Goal: Transaction & Acquisition: Download file/media

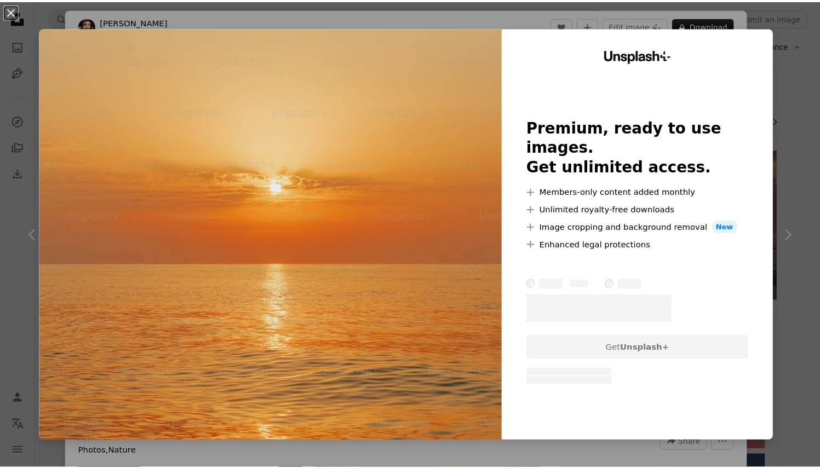
scroll to position [3069, 0]
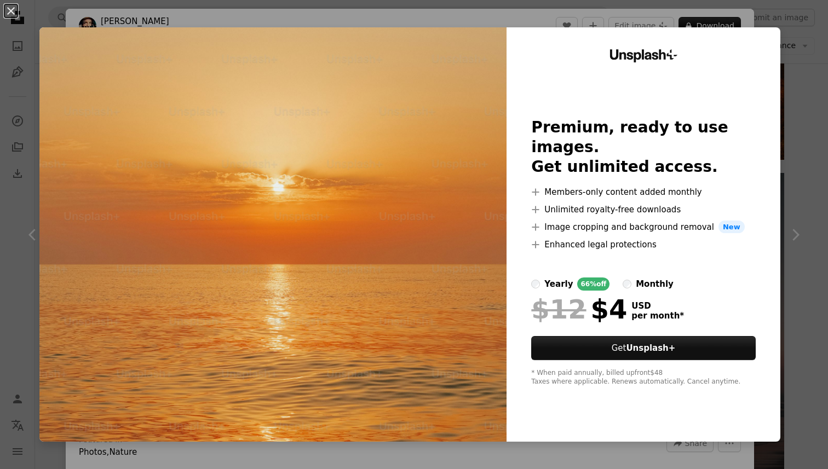
click at [801, 22] on div "An X shape Unsplash+ Premium, ready to use images. Get unlimited access. A plus…" at bounding box center [414, 234] width 828 height 469
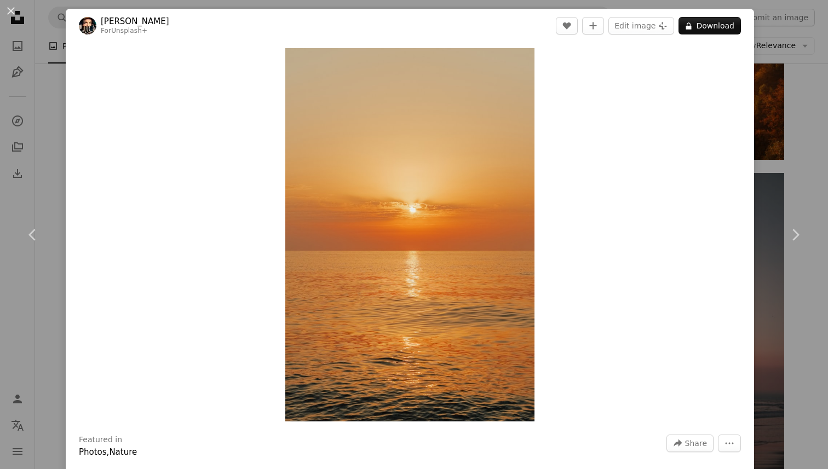
click at [782, 43] on div "An X shape Chevron left Chevron right [PERSON_NAME] For Unsplash+ A heart A plu…" at bounding box center [414, 234] width 828 height 469
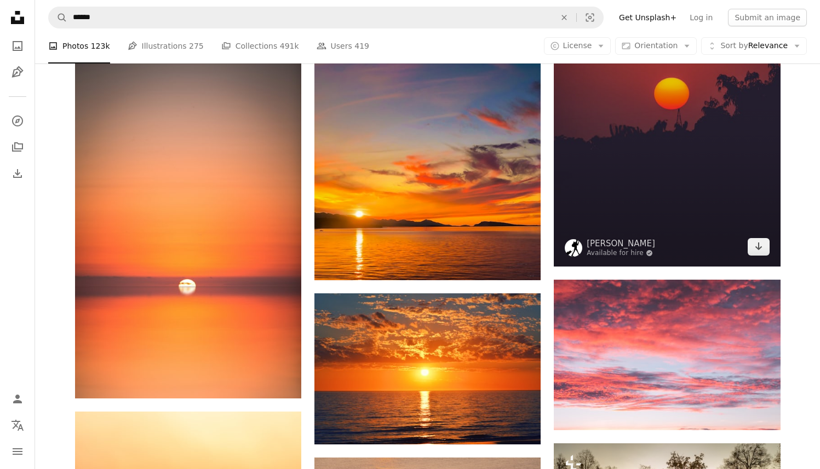
scroll to position [5846, 0]
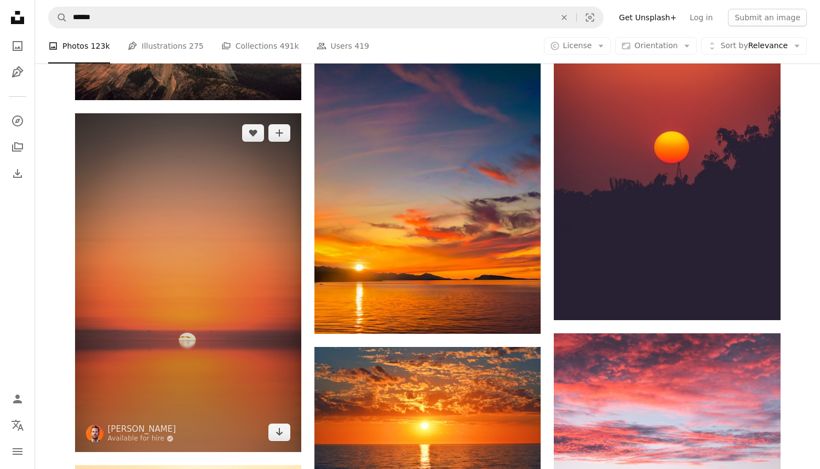
click at [211, 205] on img at bounding box center [188, 282] width 226 height 339
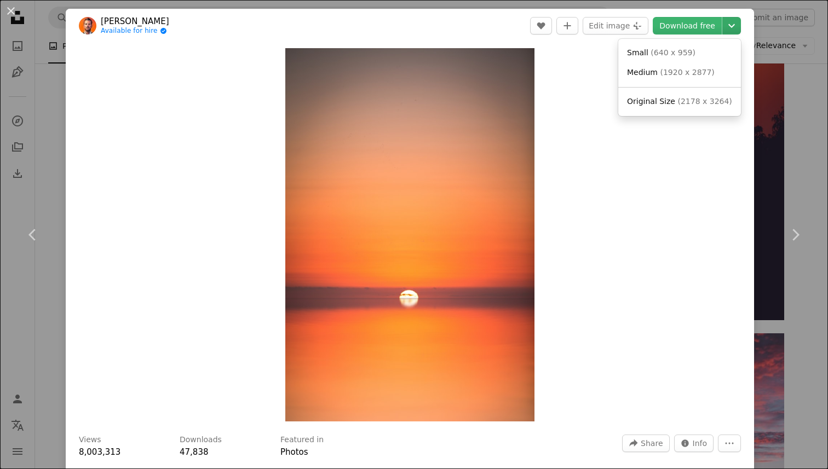
click at [728, 30] on icon "Chevron down" at bounding box center [732, 25] width 18 height 13
click at [703, 103] on span "( 2178 x 3264 )" at bounding box center [704, 101] width 54 height 9
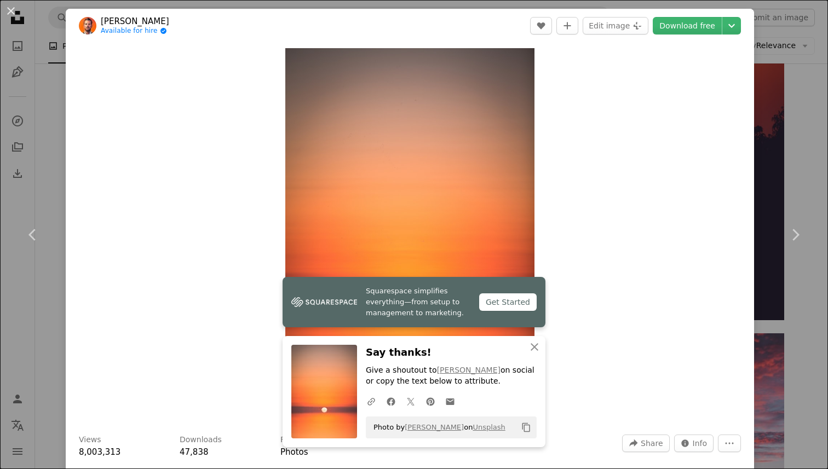
click at [803, 136] on div "An X shape Chevron left Chevron right Squarespace simplifies everything—from se…" at bounding box center [414, 234] width 828 height 469
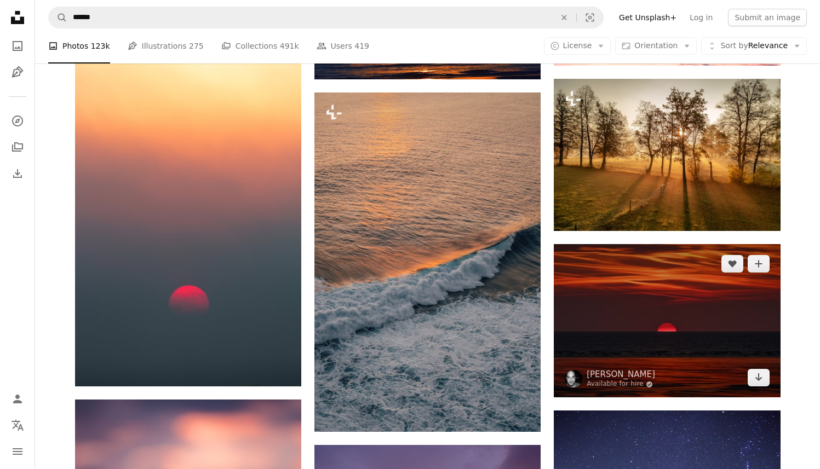
scroll to position [6265, 0]
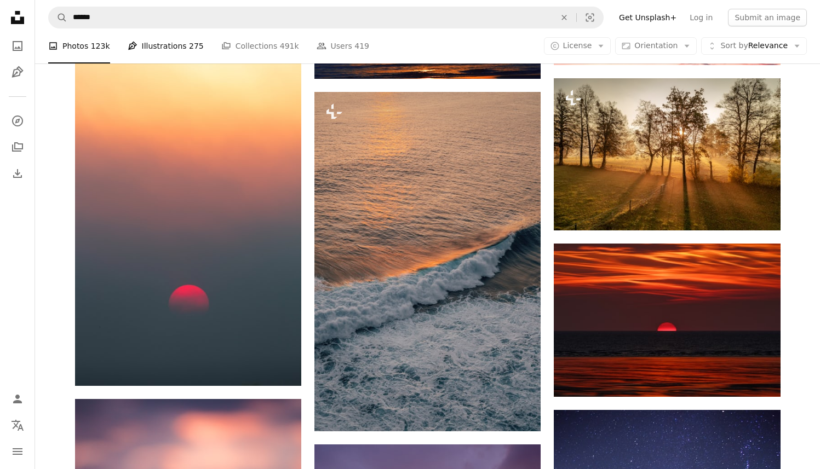
click at [185, 36] on link "Pen Tool Illustrations 275" at bounding box center [166, 45] width 76 height 35
